Goal: Task Accomplishment & Management: Use online tool/utility

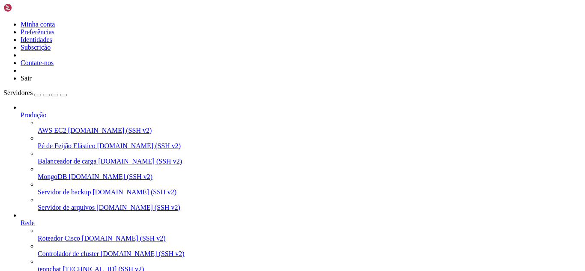
scroll to position [8, 2]
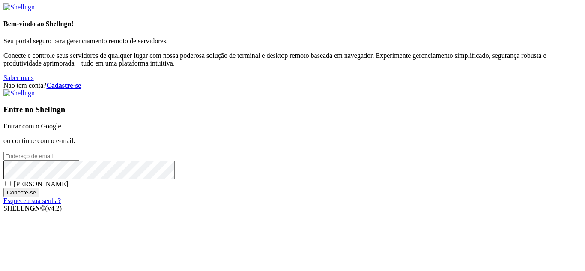
click at [61, 123] on link "Entrar com o Google" at bounding box center [32, 126] width 58 height 7
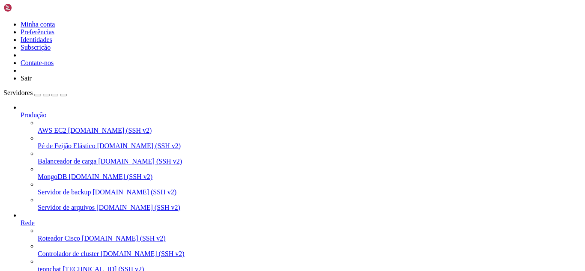
scroll to position [606, 0]
drag, startPoint x: 7, startPoint y: 623, endPoint x: 232, endPoint y: 684, distance: 233.0
copy div "root@teonchat:~/meuapp/flaskmkdir/oficial/app_delivery# python3 main.py Traceba…"
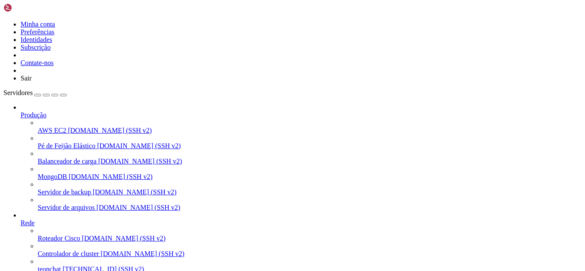
drag, startPoint x: 203, startPoint y: 625, endPoint x: 57, endPoint y: 581, distance: 152.5
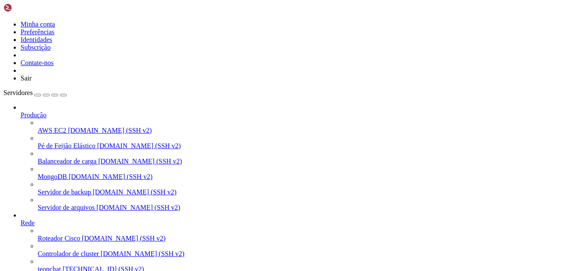
drag, startPoint x: 236, startPoint y: 564, endPoint x: 193, endPoint y: 584, distance: 47.9
drag, startPoint x: 240, startPoint y: 687, endPoint x: 364, endPoint y: 693, distance: 124.4
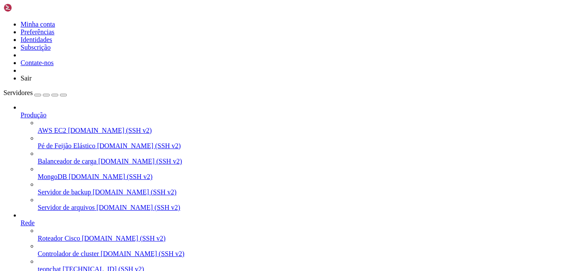
scroll to position [3904, 0]
drag, startPoint x: 7, startPoint y: 554, endPoint x: 206, endPoint y: 682, distance: 236.2
copy div "root@teonchat:~/meuapp/flaskmkdir/oficial/app_delivery/attached_assets# pip3 in…"
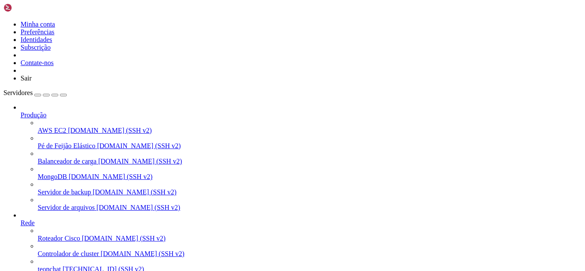
drag, startPoint x: 243, startPoint y: 684, endPoint x: 182, endPoint y: 679, distance: 61.0
drag, startPoint x: 8, startPoint y: 496, endPoint x: 123, endPoint y: 666, distance: 204.5
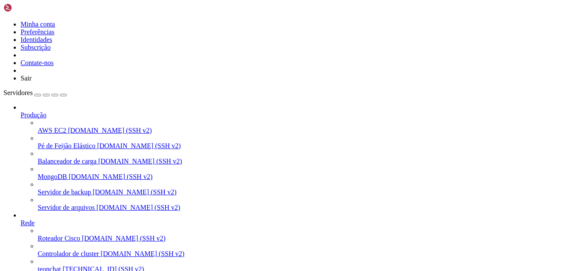
drag, startPoint x: 7, startPoint y: 496, endPoint x: 66, endPoint y: 665, distance: 179.6
copy div "version : '3.8' services : flask_app : image : python:3.10 container_name : fla…"
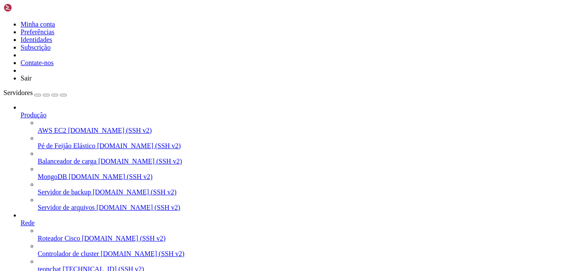
drag, startPoint x: 11, startPoint y: 604, endPoint x: 137, endPoint y: 663, distance: 139.1
copy div "n8n : image : n8nio/n8n container_name : n8n ports : - "5678:5678" restart : un…"
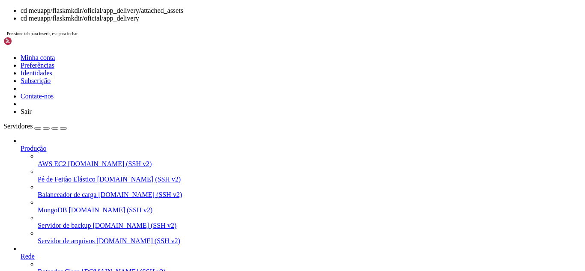
drag, startPoint x: 209, startPoint y: 722, endPoint x: 94, endPoint y: 723, distance: 114.8
drag, startPoint x: 90, startPoint y: 721, endPoint x: 209, endPoint y: 722, distance: 119.1
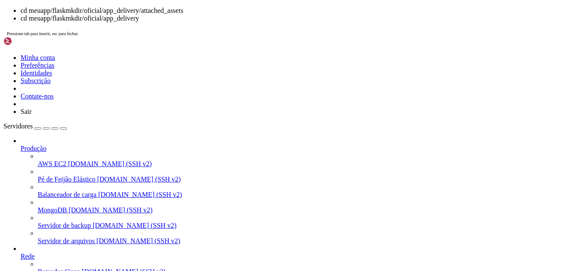
copy x-row "meuapp/flaskmkdir/oficial/app_delivery"
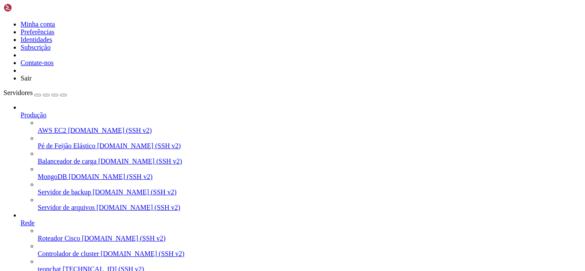
drag, startPoint x: 263, startPoint y: 688, endPoint x: 82, endPoint y: 687, distance: 181.6
copy x-row "cd meuapp/flaskmkdir/oficial/app_delivery/attached_assets"
drag, startPoint x: 7, startPoint y: 495, endPoint x: 113, endPoint y: 664, distance: 199.6
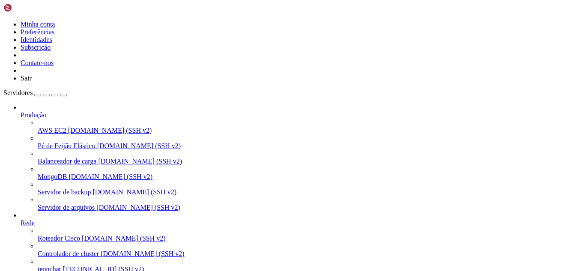
drag, startPoint x: 22, startPoint y: 489, endPoint x: 178, endPoint y: 555, distance: 168.9
drag, startPoint x: 73, startPoint y: 580, endPoint x: 39, endPoint y: 571, distance: 35.3
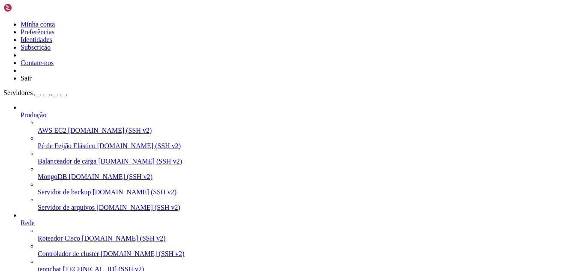
drag, startPoint x: 66, startPoint y: 496, endPoint x: 32, endPoint y: 588, distance: 98.7
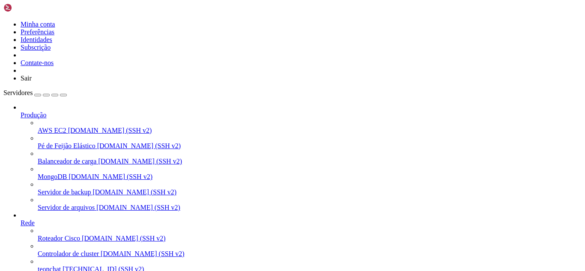
scroll to position [4054, 0]
drag, startPoint x: 147, startPoint y: 676, endPoint x: 109, endPoint y: 682, distance: 38.7
drag, startPoint x: 6, startPoint y: 574, endPoint x: 111, endPoint y: 683, distance: 152.1
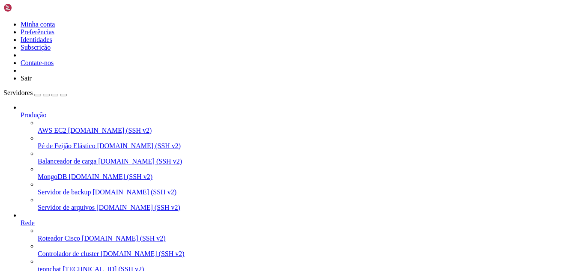
drag, startPoint x: 9, startPoint y: 575, endPoint x: 23, endPoint y: 594, distance: 23.9
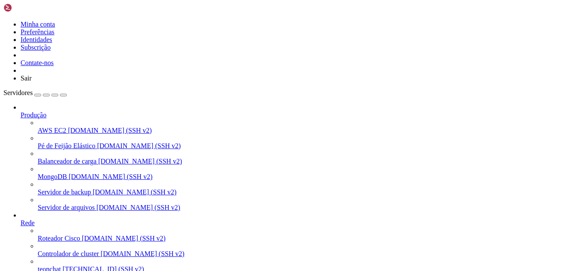
drag, startPoint x: 6, startPoint y: 575, endPoint x: 110, endPoint y: 687, distance: 152.8
copy div "root@teonchat:~/meuapp# docker-compose pull docker-compose up -d Pulling flask_…"
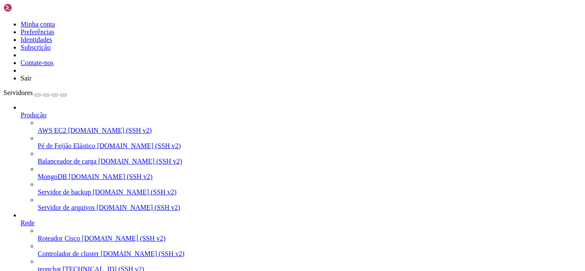
drag, startPoint x: 103, startPoint y: 679, endPoint x: 145, endPoint y: 696, distance: 44.6
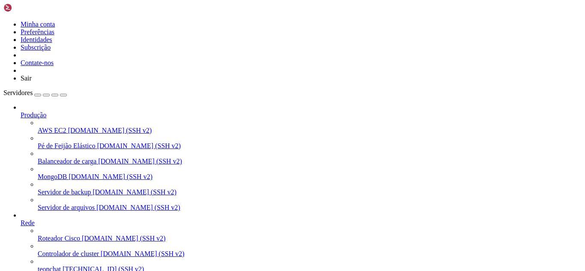
drag, startPoint x: 6, startPoint y: 634, endPoint x: 111, endPoint y: 689, distance: 118.4
copy div "ERROR: for typebot_backend pull access denied for typebot/typebot, repository d…"
drag, startPoint x: 154, startPoint y: 538, endPoint x: 72, endPoint y: 595, distance: 99.6
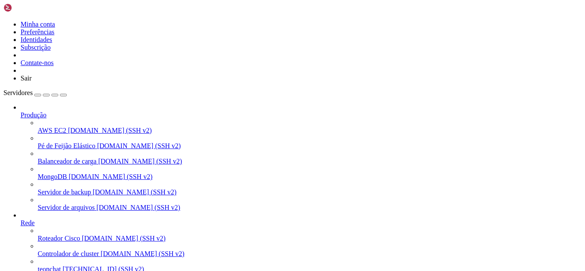
drag, startPoint x: 81, startPoint y: 567, endPoint x: 125, endPoint y: 580, distance: 45.8
copy div "docker-compose pull docker-compose up -d --remove-orphans"
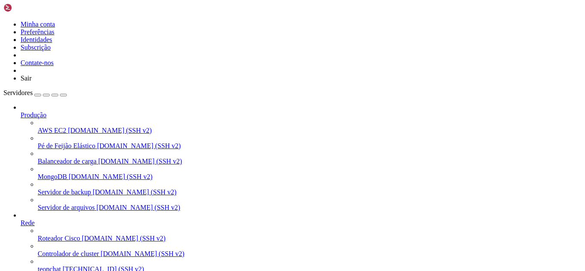
drag, startPoint x: 98, startPoint y: 686, endPoint x: 85, endPoint y: 681, distance: 13.7
drag, startPoint x: 6, startPoint y: 514, endPoint x: 91, endPoint y: 681, distance: 187.2
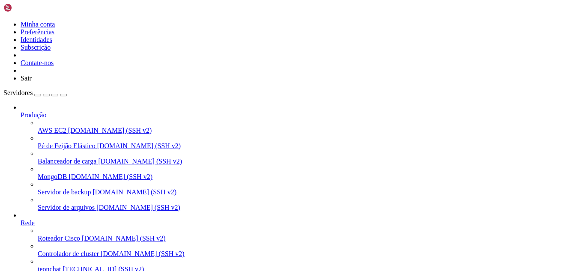
copy div "root@teonchat:~/meuapp# docker-compose pull ^^^^^^^^^^^^^^^^^^^^^^^^^^^^^^^^^ F…"
drag, startPoint x: 161, startPoint y: 690, endPoint x: 123, endPoint y: 689, distance: 37.3
drag, startPoint x: 119, startPoint y: 581, endPoint x: 74, endPoint y: 561, distance: 49.1
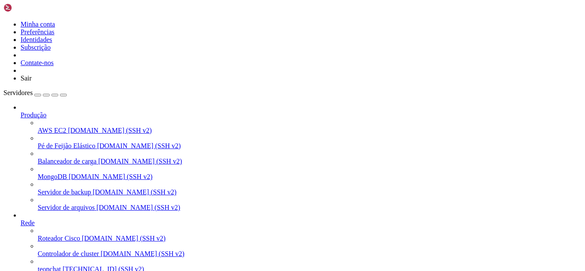
drag, startPoint x: 82, startPoint y: 557, endPoint x: 123, endPoint y: 581, distance: 48.0
drag, startPoint x: 115, startPoint y: 579, endPoint x: 97, endPoint y: 578, distance: 17.6
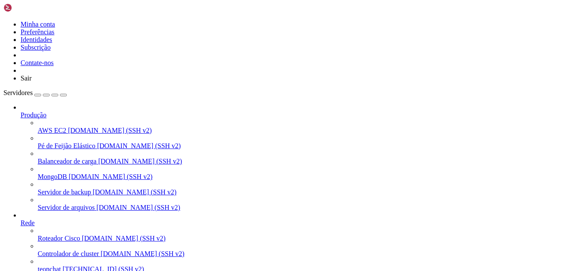
drag, startPoint x: 122, startPoint y: 580, endPoint x: 81, endPoint y: 554, distance: 48.9
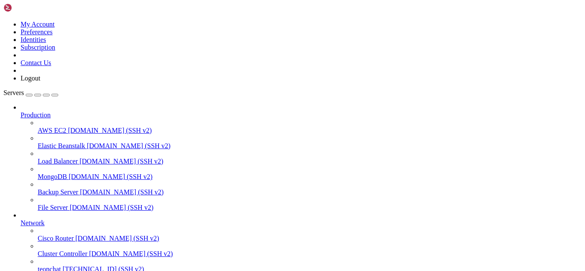
type input "/root/meuapp"
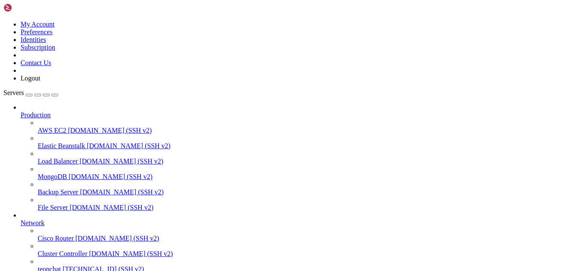
type input "/root/meuapp/flaskmkdir/oficial/app_delivery/attached_assets"
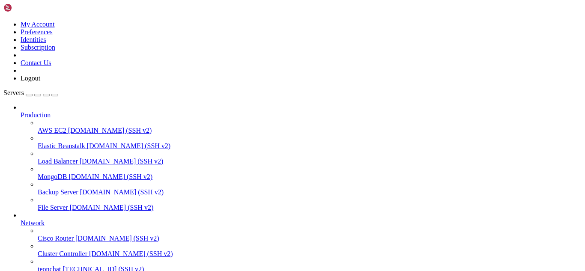
scroll to position [5637, 0]
drag, startPoint x: 90, startPoint y: 696, endPoint x: 6, endPoint y: 505, distance: 208.7
drag, startPoint x: 126, startPoint y: 705, endPoint x: 281, endPoint y: 701, distance: 155.5
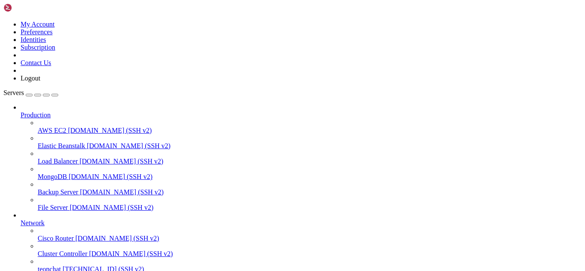
drag, startPoint x: 130, startPoint y: 701, endPoint x: 62, endPoint y: 712, distance: 69.1
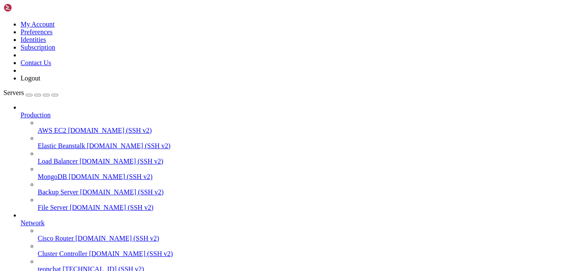
drag, startPoint x: 6, startPoint y: 509, endPoint x: 184, endPoint y: 527, distance: 179.6
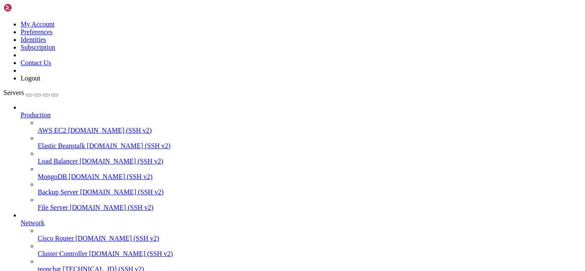
scroll to position [5506, 0]
drag, startPoint x: 81, startPoint y: 584, endPoint x: 118, endPoint y: 631, distance: 59.2
drag, startPoint x: 126, startPoint y: 631, endPoint x: 81, endPoint y: 583, distance: 66.4
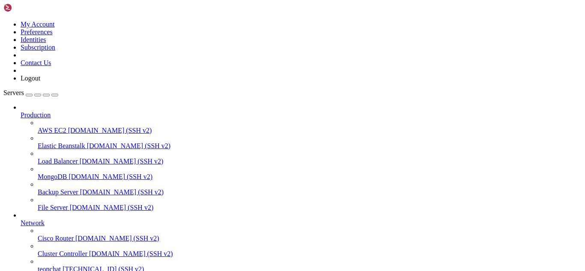
copy div "docker-compose pull docker-compose up -d --remove-orphans"
drag, startPoint x: 6, startPoint y: 608, endPoint x: 86, endPoint y: 690, distance: 114.5
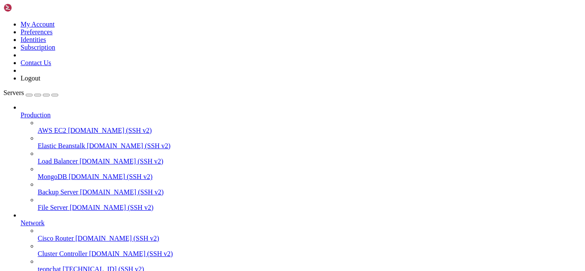
drag, startPoint x: 142, startPoint y: 699, endPoint x: 8, endPoint y: 604, distance: 164.5
copy div "root@teonchat:~/meuapp# nano docker-compose.yml root@teonchat:~/meuapp# docker-…"
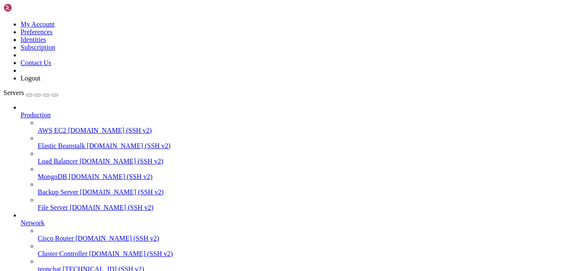
scroll to position [7172, 0]
drag, startPoint x: 143, startPoint y: 541, endPoint x: 81, endPoint y: 541, distance: 62.1
copy x-row "docker-compose pull"
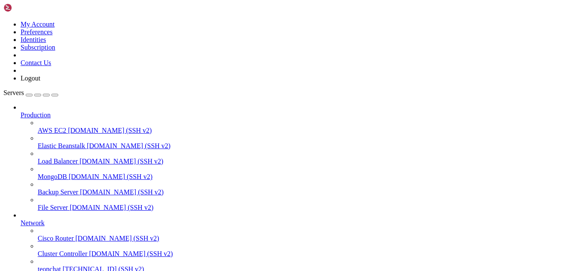
type input "/root/meuapp/flaskmkdir/oficial/app_delivery"
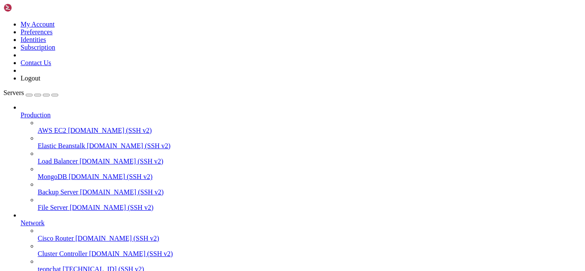
drag, startPoint x: 93, startPoint y: 658, endPoint x: 99, endPoint y: 699, distance: 40.6
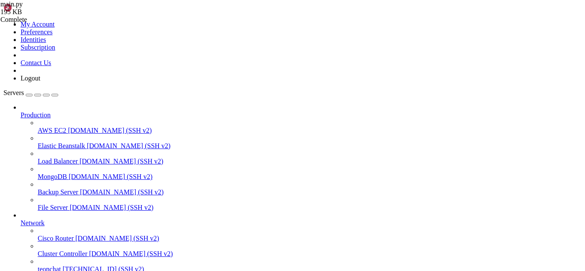
drag, startPoint x: 269, startPoint y: 144, endPoint x: 134, endPoint y: 126, distance: 137.0
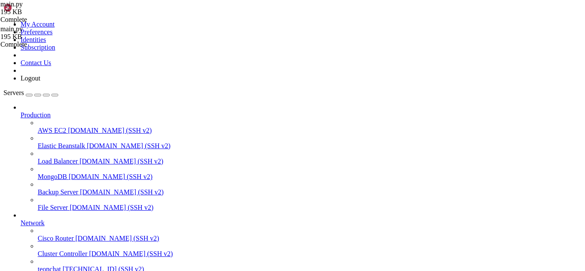
type textarea "if __name__ == "__main__": with [DOMAIN_NAME]_context():"
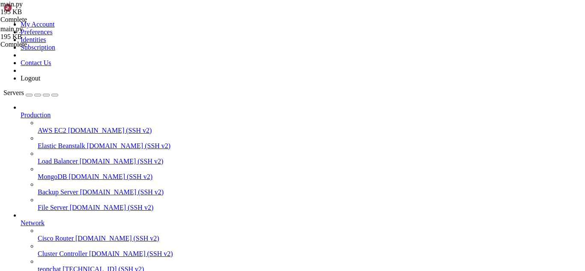
drag, startPoint x: 101, startPoint y: 700, endPoint x: 188, endPoint y: 704, distance: 86.6
drag, startPoint x: 142, startPoint y: 627, endPoint x: 83, endPoint y: 624, distance: 59.2
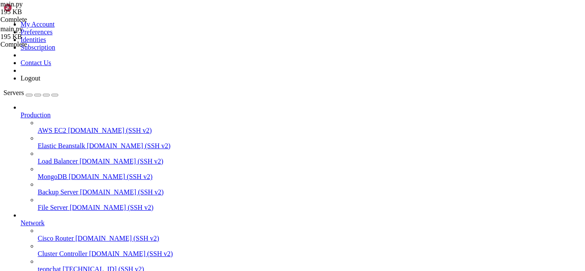
drag, startPoint x: 123, startPoint y: 527, endPoint x: 81, endPoint y: 522, distance: 42.3
drag, startPoint x: 122, startPoint y: 530, endPoint x: 80, endPoint y: 523, distance: 42.5
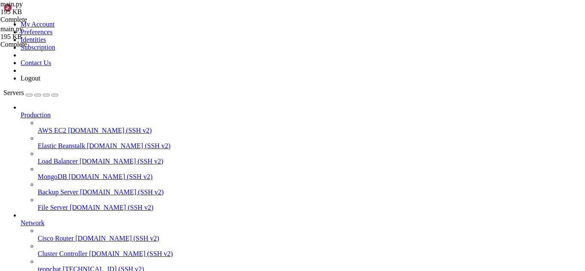
copy div "docker-compose pull docker-compose up -d --remove-orphans"
drag, startPoint x: 91, startPoint y: 697, endPoint x: 7, endPoint y: 534, distance: 183.0
copy div "root@teonchat:~/meuapp# docker-compose pull docker-compose up -d --remove-orpha…"
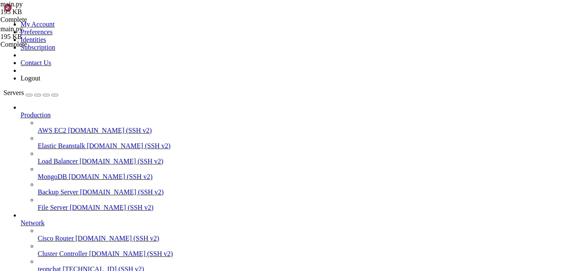
click at [23, 33] on span "main.py" at bounding box center [11, 28] width 22 height 7
click at [86, 24] on div "Complete" at bounding box center [43, 20] width 86 height 8
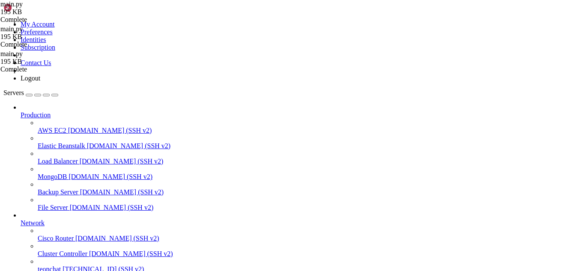
scroll to position [13823, 0]
drag, startPoint x: 268, startPoint y: 124, endPoint x: 134, endPoint y: 109, distance: 134.9
type textarea "if __name__ == "__main__": with app.app_context():"
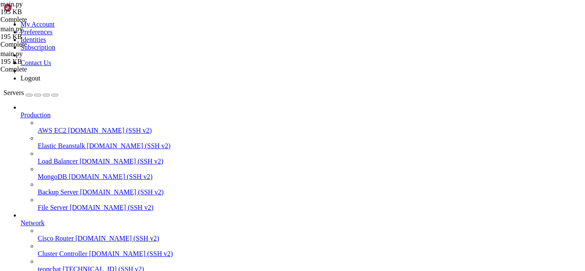
scroll to position [8258, 0]
drag, startPoint x: 102, startPoint y: 658, endPoint x: 81, endPoint y: 638, distance: 29.4
drag, startPoint x: 123, startPoint y: 535, endPoint x: 82, endPoint y: 523, distance: 43.1
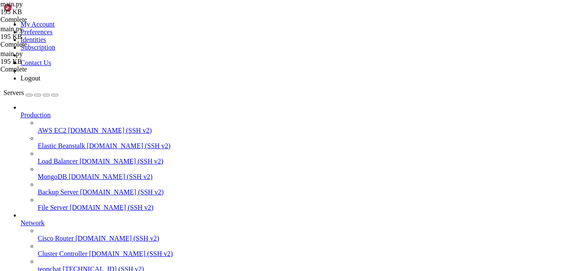
copy div "docker-compose pull docker-compose up -d --remove-orphans"
drag, startPoint x: 90, startPoint y: 702, endPoint x: 67, endPoint y: 692, distance: 25.1
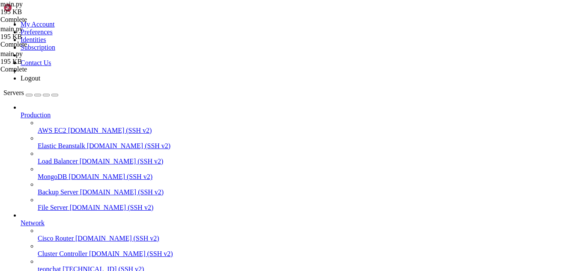
drag, startPoint x: 140, startPoint y: 583, endPoint x: 82, endPoint y: 583, distance: 57.8
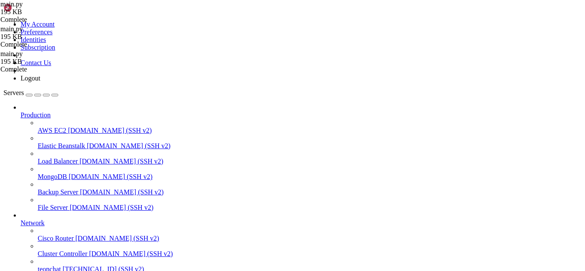
copy x-row "docker-compose pull"
drag, startPoint x: 173, startPoint y: 598, endPoint x: 119, endPoint y: 621, distance: 59.1
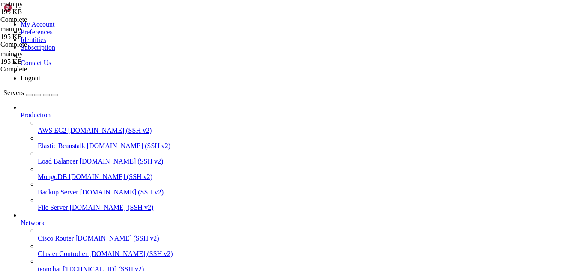
drag, startPoint x: 82, startPoint y: 589, endPoint x: 120, endPoint y: 601, distance: 40.0
copy div "docker-compose pull docker-compose up -d --remove-orphans"
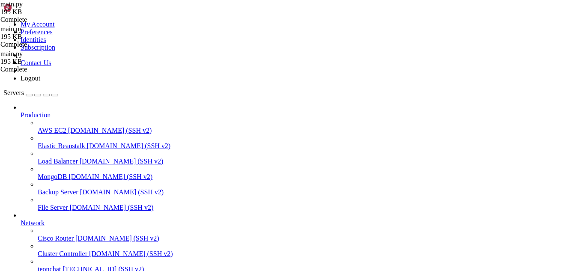
scroll to position [9043, 0]
drag, startPoint x: 8, startPoint y: 523, endPoint x: 89, endPoint y: 696, distance: 190.8
copy div "root@teonchat:~/meuapp# docker-compose pull ^^^^^^^^^^^^^^^^^^^^^^^^^^^^^^^^^ F…"
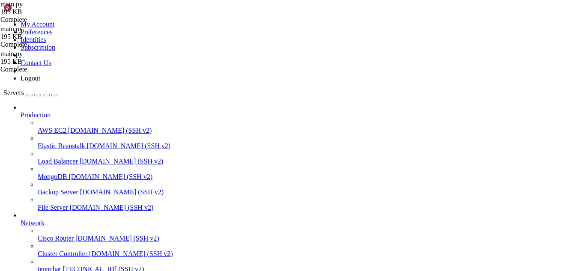
drag, startPoint x: 51, startPoint y: 513, endPoint x: 45, endPoint y: 623, distance: 110.3
drag, startPoint x: 81, startPoint y: 559, endPoint x: 123, endPoint y: 585, distance: 49.2
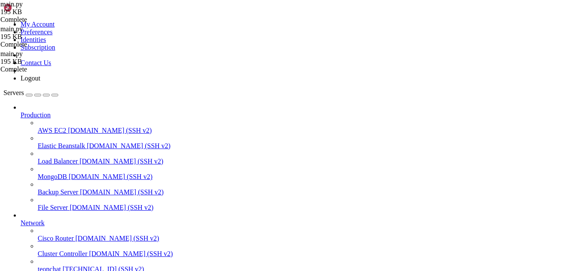
copy div "docker-compose pull docker-compose up -d --remove-orphans"
drag, startPoint x: 100, startPoint y: 701, endPoint x: 91, endPoint y: 702, distance: 9.5
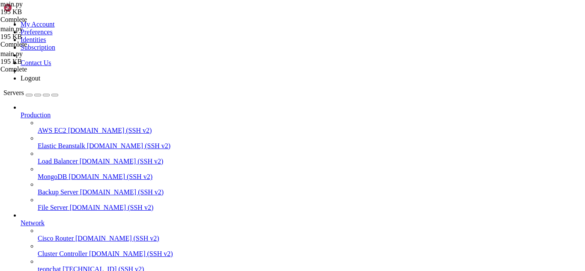
drag, startPoint x: 100, startPoint y: 706, endPoint x: 252, endPoint y: 694, distance: 152.6
drag, startPoint x: 100, startPoint y: 703, endPoint x: 236, endPoint y: 710, distance: 135.5
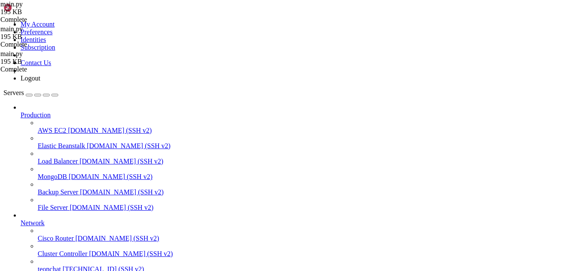
drag, startPoint x: 113, startPoint y: 708, endPoint x: 279, endPoint y: 706, distance: 166.2
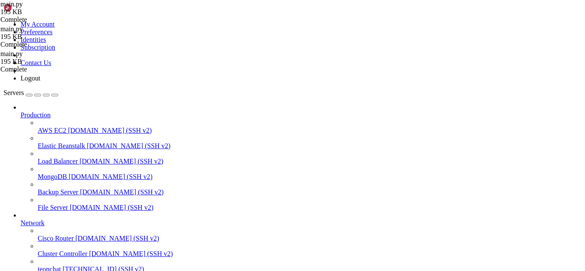
drag, startPoint x: 99, startPoint y: 705, endPoint x: 236, endPoint y: 707, distance: 137.5
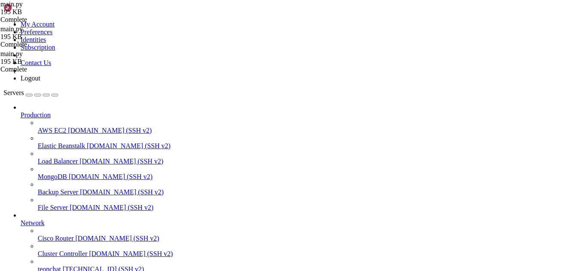
scroll to position [11412, 0]
drag, startPoint x: 87, startPoint y: 629, endPoint x: 93, endPoint y: 688, distance: 59.9
drag, startPoint x: 6, startPoint y: 608, endPoint x: 95, endPoint y: 698, distance: 126.0
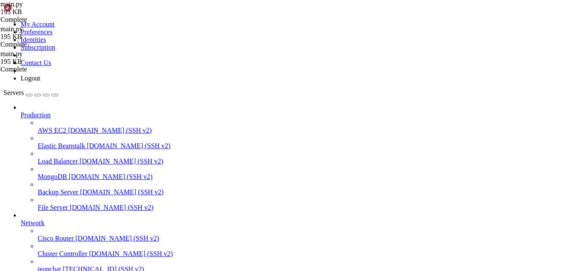
copy div "root@teonchat:~/meuapp# docker-compose pull docker-compose up -d Pulling flask_…"
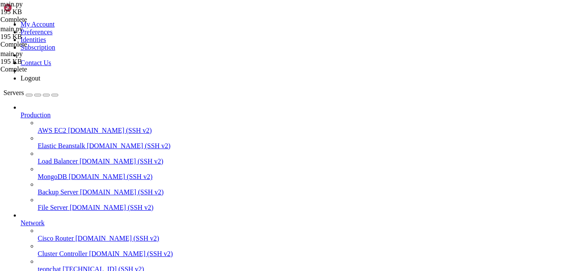
drag, startPoint x: 113, startPoint y: 708, endPoint x: 106, endPoint y: 704, distance: 7.7
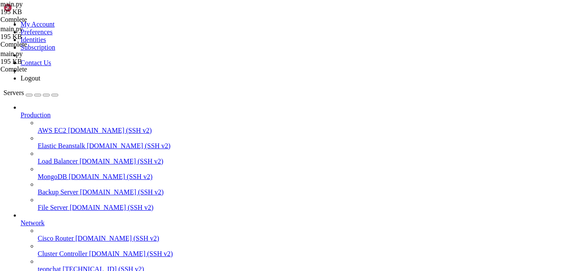
click at [89, 250] on span "[DOMAIN_NAME] (SSH v2)" at bounding box center [131, 253] width 84 height 7
click at [54, 266] on span "teonchat" at bounding box center [49, 269] width 23 height 7
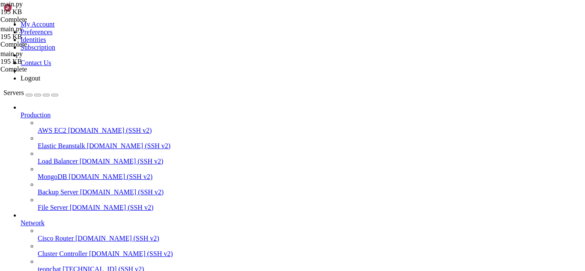
scroll to position [0, 0]
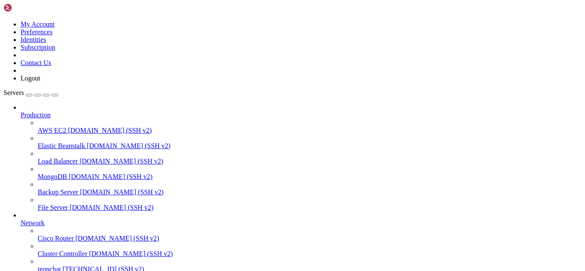
drag, startPoint x: 194, startPoint y: 729, endPoint x: 80, endPoint y: 698, distance: 118.6
click at [69, 250] on span "Cluster Controller" at bounding box center [63, 253] width 50 height 7
click at [61, 266] on link "teonchat 65.21.2.176 (SSH v2)" at bounding box center [310, 270] width 544 height 8
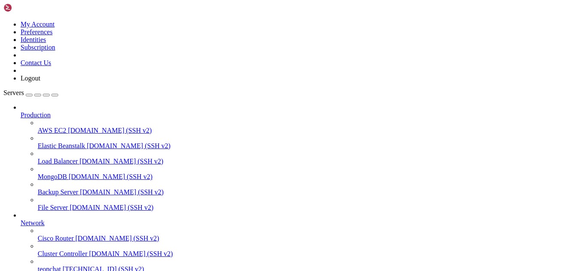
click at [61, 266] on link "teonchat 65.21.2.176 (SSH v2)" at bounding box center [310, 270] width 544 height 8
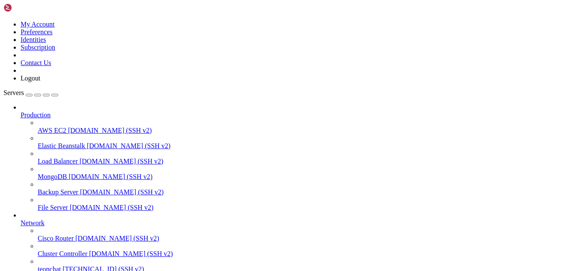
scroll to position [75, 0]
click at [64, 266] on span "[TECHNICAL_ID] (SSH v2)" at bounding box center [103, 269] width 81 height 7
click at [61, 266] on span "teonchat" at bounding box center [49, 269] width 23 height 7
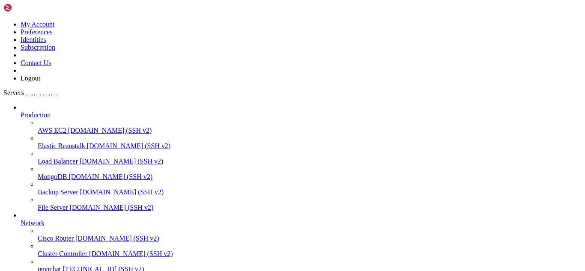
click at [89, 250] on span "[DOMAIN_NAME] (SSH v2)" at bounding box center [131, 253] width 84 height 7
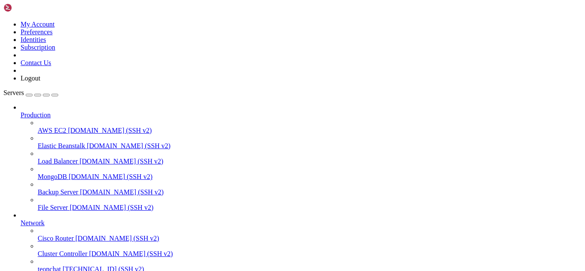
click at [75, 235] on span "[DOMAIN_NAME] (SSH v2)" at bounding box center [117, 238] width 84 height 7
click at [63, 266] on span "[TECHNICAL_ID] (SSH v2)" at bounding box center [103, 269] width 81 height 7
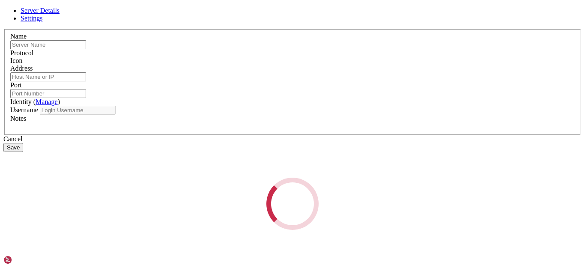
type input "teonchat"
type input "[TECHNICAL_ID]"
type input "22"
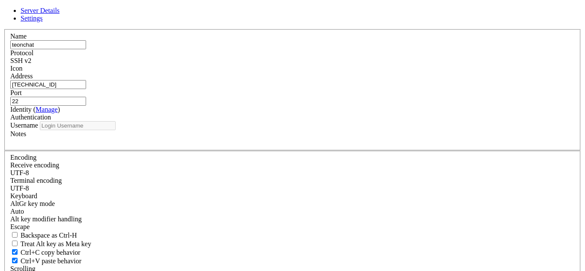
type input "root"
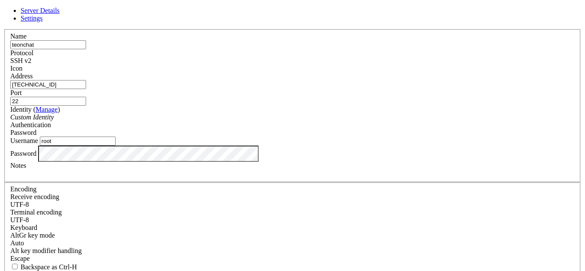
scroll to position [6, 0]
click at [43, 21] on span "Settings" at bounding box center [32, 18] width 22 height 7
click at [60, 14] on span "Server Details" at bounding box center [40, 10] width 39 height 7
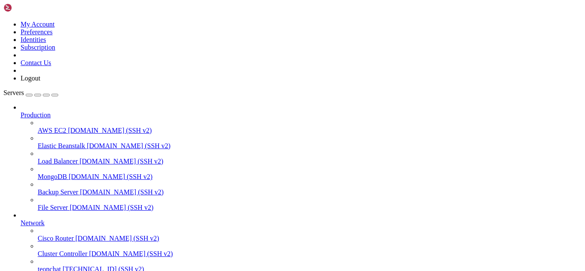
click at [55, 266] on span "teonchat" at bounding box center [49, 269] width 23 height 7
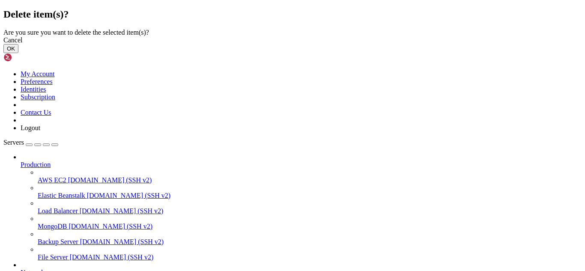
click at [18, 53] on button "OK" at bounding box center [10, 48] width 15 height 9
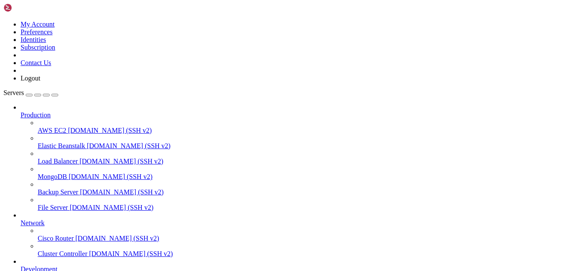
scroll to position [52, 0]
click at [70, 204] on span "[DOMAIN_NAME] (SSH v2)" at bounding box center [112, 207] width 84 height 7
click at [57, 204] on span "File Server" at bounding box center [53, 207] width 30 height 7
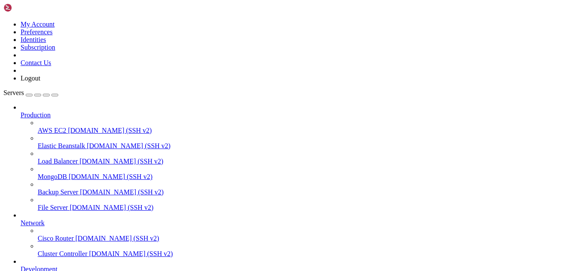
click at [57, 204] on span "File Server" at bounding box center [53, 207] width 30 height 7
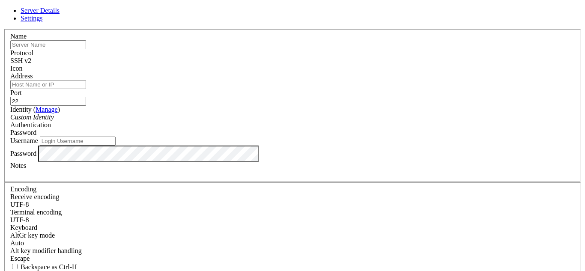
click at [116, 146] on input "Username" at bounding box center [78, 141] width 76 height 9
type input "root"
click at [86, 49] on input "text" at bounding box center [48, 44] width 76 height 9
type input "teonchat"
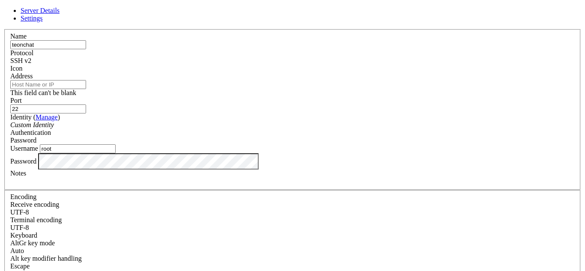
click at [86, 89] on input "Address" at bounding box center [48, 84] width 76 height 9
paste input "[TECHNICAL_ID]"
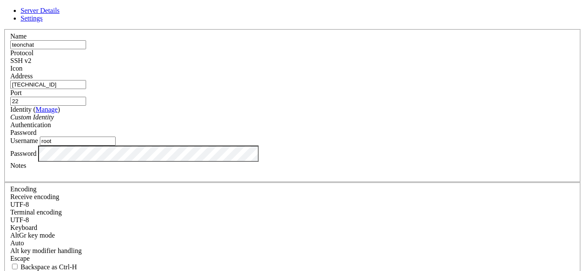
type input "[TECHNICAL_ID]"
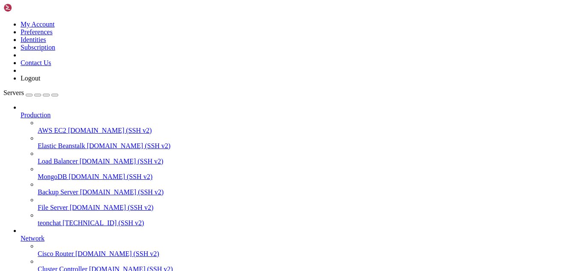
scroll to position [23, 0]
click at [63, 219] on span "[TECHNICAL_ID] (SSH v2)" at bounding box center [103, 222] width 81 height 7
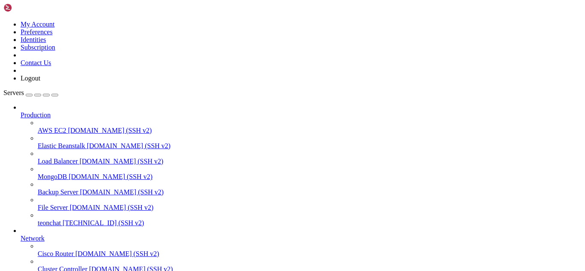
drag, startPoint x: 6, startPoint y: 526, endPoint x: 161, endPoint y: 683, distance: 219.9
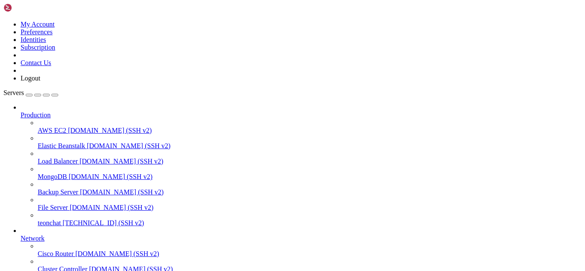
drag, startPoint x: 71, startPoint y: 687, endPoint x: 42, endPoint y: 693, distance: 29.7
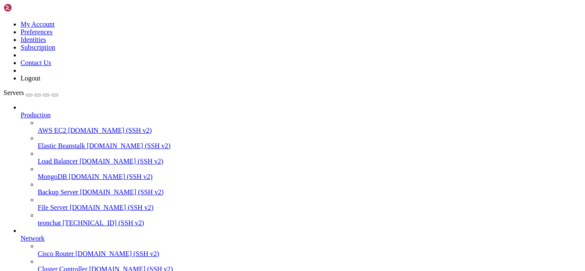
drag, startPoint x: 227, startPoint y: 684, endPoint x: 8, endPoint y: 657, distance: 220.1
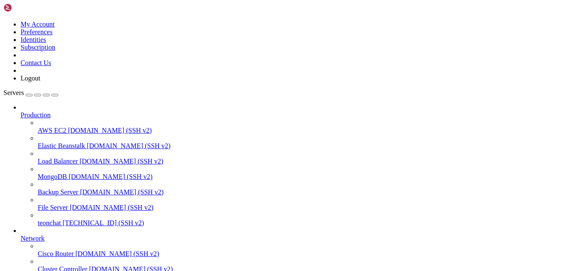
scroll to position [288, 0]
drag, startPoint x: 8, startPoint y: 657, endPoint x: 61, endPoint y: 672, distance: 54.7
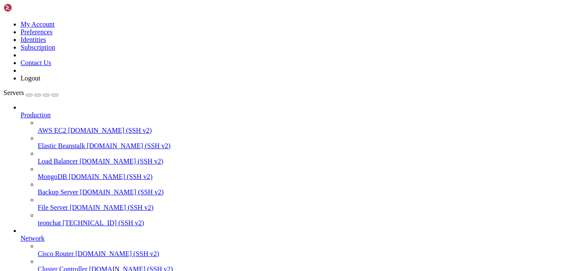
scroll to position [294, 0]
drag, startPoint x: 222, startPoint y: 628, endPoint x: 7, endPoint y: 602, distance: 216.6
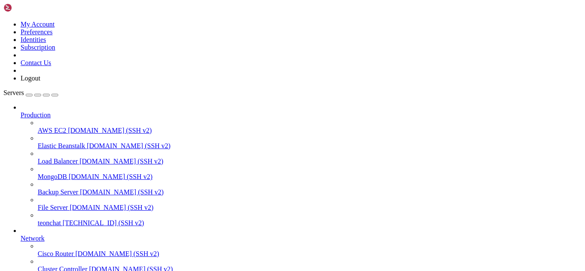
scroll to position [390, 0]
drag, startPoint x: 102, startPoint y: 686, endPoint x: 135, endPoint y: 690, distance: 33.3
drag, startPoint x: 107, startPoint y: 691, endPoint x: 101, endPoint y: 688, distance: 6.3
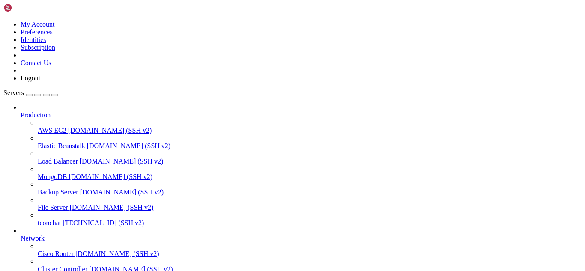
drag, startPoint x: 16, startPoint y: 680, endPoint x: 8, endPoint y: 605, distance: 75.4
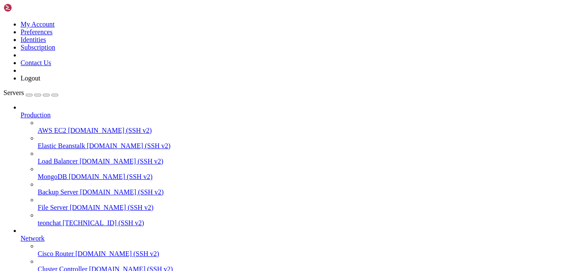
type input "/root/meuapp/flaskmkdir/oficial/app_delivery/attached_assets"
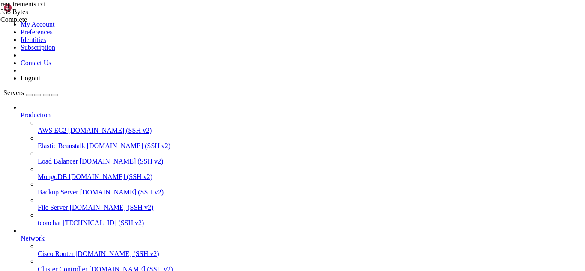
type textarea "numpy==1.26.4"
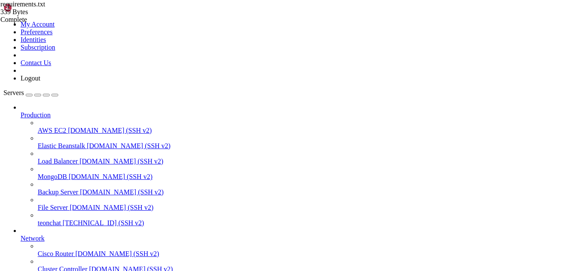
drag, startPoint x: 172, startPoint y: 650, endPoint x: 7, endPoint y: 603, distance: 171.5
drag, startPoint x: 12, startPoint y: 676, endPoint x: 170, endPoint y: 656, distance: 159.2
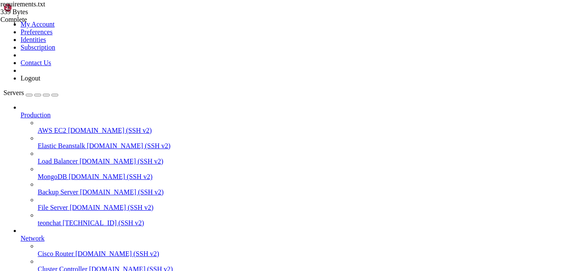
drag, startPoint x: 13, startPoint y: 616, endPoint x: 162, endPoint y: 655, distance: 154.1
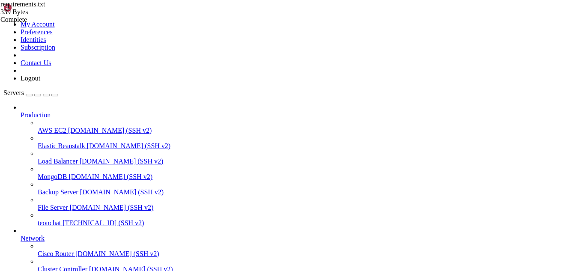
drag, startPoint x: 162, startPoint y: 655, endPoint x: 92, endPoint y: 616, distance: 80.5
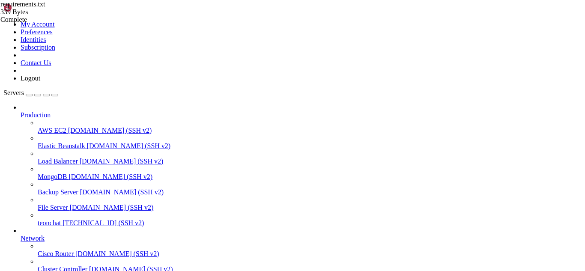
drag, startPoint x: 114, startPoint y: 703, endPoint x: 141, endPoint y: 710, distance: 27.8
drag, startPoint x: 158, startPoint y: 708, endPoint x: 132, endPoint y: 705, distance: 26.7
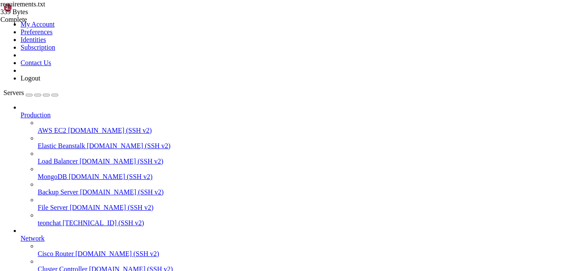
scroll to position [20395, 0]
drag, startPoint x: 8, startPoint y: 538, endPoint x: 111, endPoint y: 699, distance: 191.1
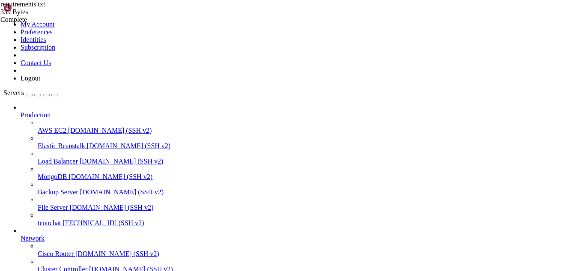
scroll to position [20491, 0]
drag, startPoint x: 8, startPoint y: 614, endPoint x: 77, endPoint y: 689, distance: 101.9
drag, startPoint x: 7, startPoint y: 615, endPoint x: 105, endPoint y: 697, distance: 128.0
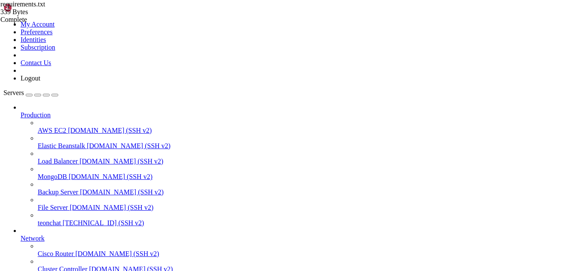
scroll to position [20497, 0]
drag, startPoint x: 91, startPoint y: 704, endPoint x: 182, endPoint y: 708, distance: 91.7
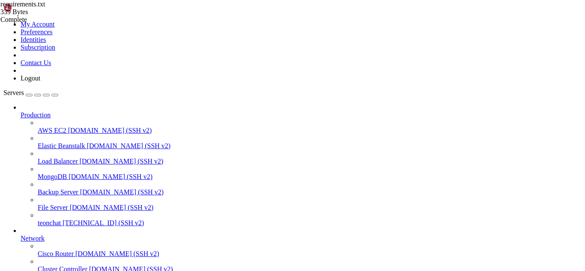
drag, startPoint x: 8, startPoint y: 600, endPoint x: 111, endPoint y: 699, distance: 142.7
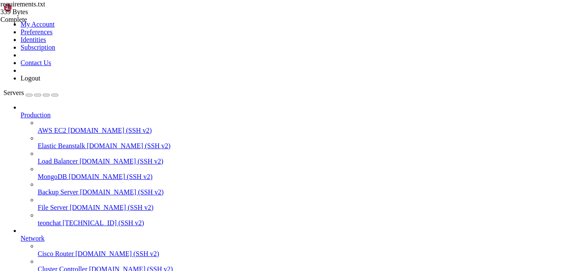
drag, startPoint x: 7, startPoint y: 615, endPoint x: 126, endPoint y: 699, distance: 145.4
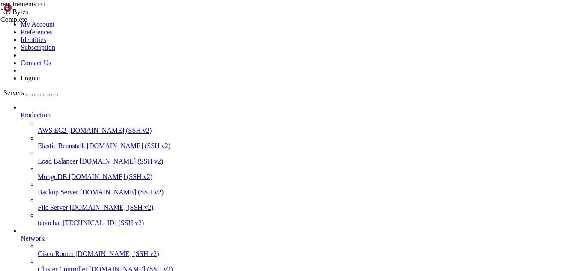
drag, startPoint x: 6, startPoint y: 507, endPoint x: 34, endPoint y: 572, distance: 71.0
drag, startPoint x: 7, startPoint y: 506, endPoint x: 99, endPoint y: 686, distance: 202.1
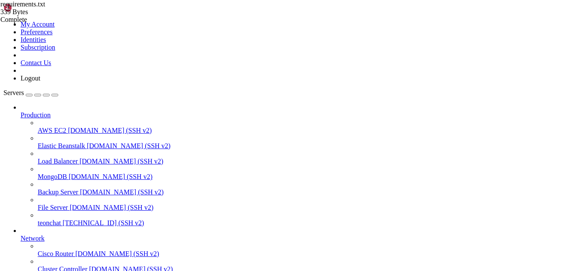
drag, startPoint x: 7, startPoint y: 505, endPoint x: 30, endPoint y: 563, distance: 62.0
drag, startPoint x: 8, startPoint y: 507, endPoint x: 37, endPoint y: 528, distance: 36.3
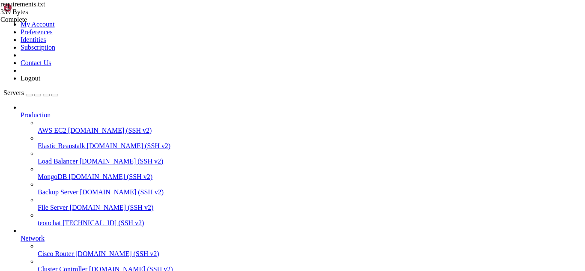
drag, startPoint x: 8, startPoint y: 506, endPoint x: 100, endPoint y: 687, distance: 202.9
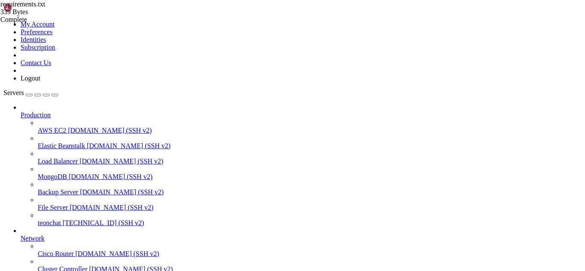
scroll to position [21949, 0]
drag, startPoint x: 99, startPoint y: 700, endPoint x: 177, endPoint y: 704, distance: 78.5
drag, startPoint x: 5, startPoint y: 554, endPoint x: 35, endPoint y: 619, distance: 71.5
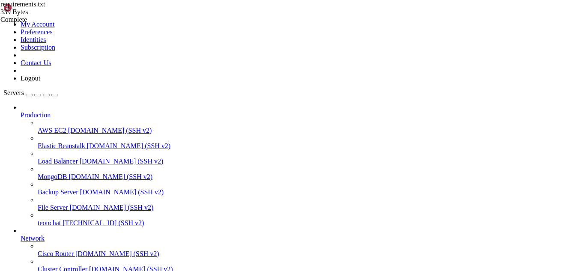
drag, startPoint x: 7, startPoint y: 553, endPoint x: 48, endPoint y: 697, distance: 150.2
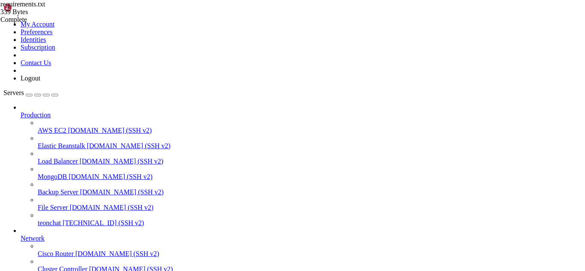
scroll to position [22866, 0]
drag, startPoint x: 105, startPoint y: 517, endPoint x: 68, endPoint y: 588, distance: 80.7
drag, startPoint x: 120, startPoint y: 705, endPoint x: 132, endPoint y: 706, distance: 12.5
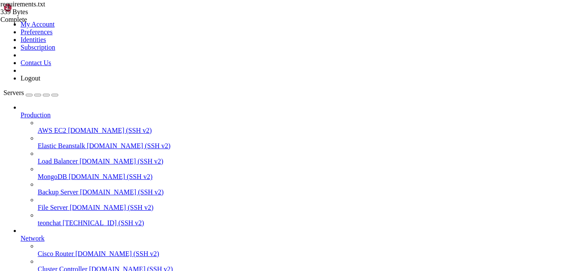
drag, startPoint x: 6, startPoint y: 565, endPoint x: 116, endPoint y: 699, distance: 172.9
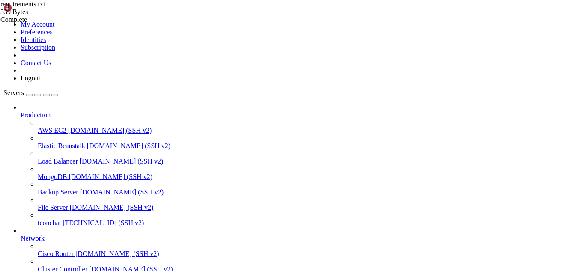
drag, startPoint x: 123, startPoint y: 700, endPoint x: 161, endPoint y: 708, distance: 39.1
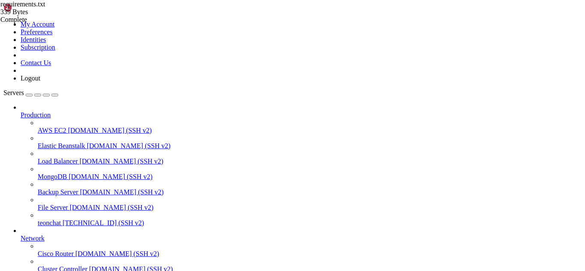
drag, startPoint x: 6, startPoint y: 520, endPoint x: 107, endPoint y: 698, distance: 205.0
